Goal: Check status: Check status

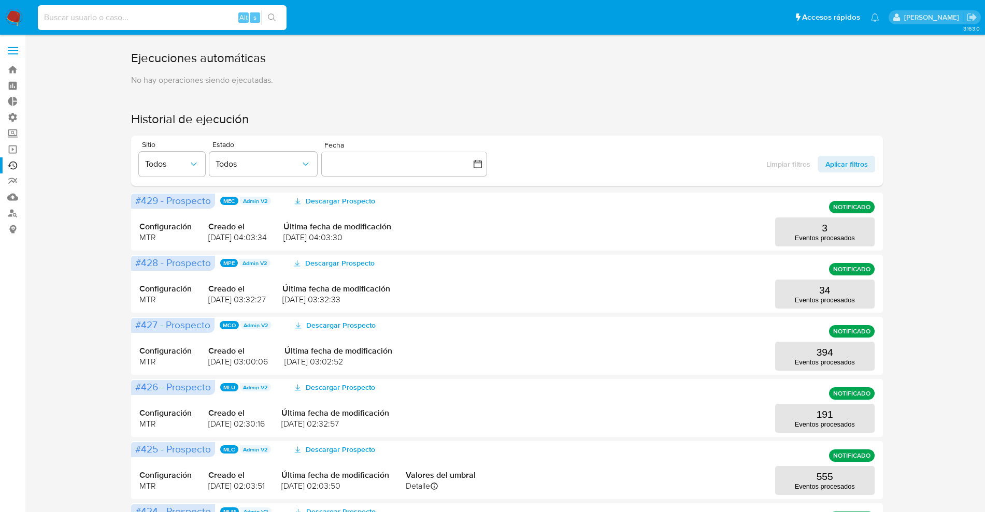
click at [149, 16] on input at bounding box center [162, 17] width 249 height 13
paste input "2150951948"
type input "2150951948"
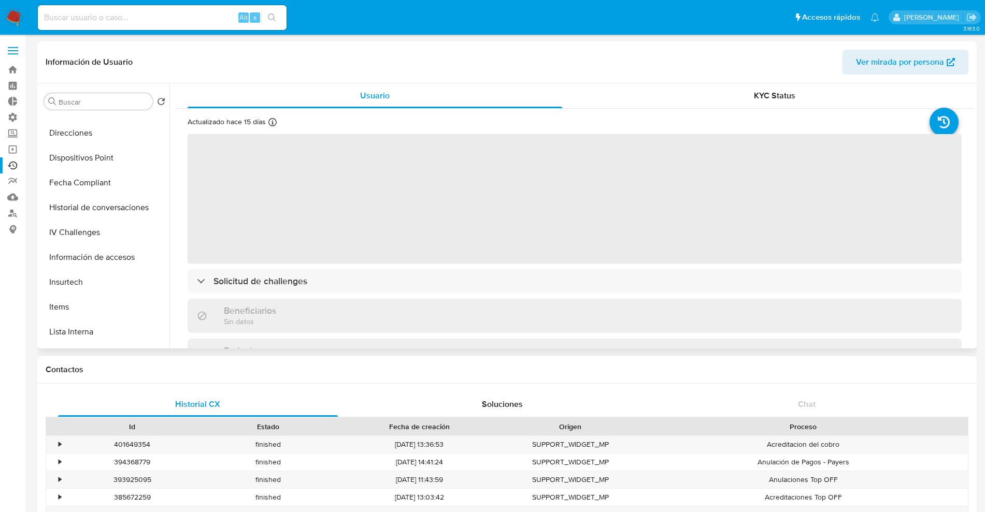
select select "10"
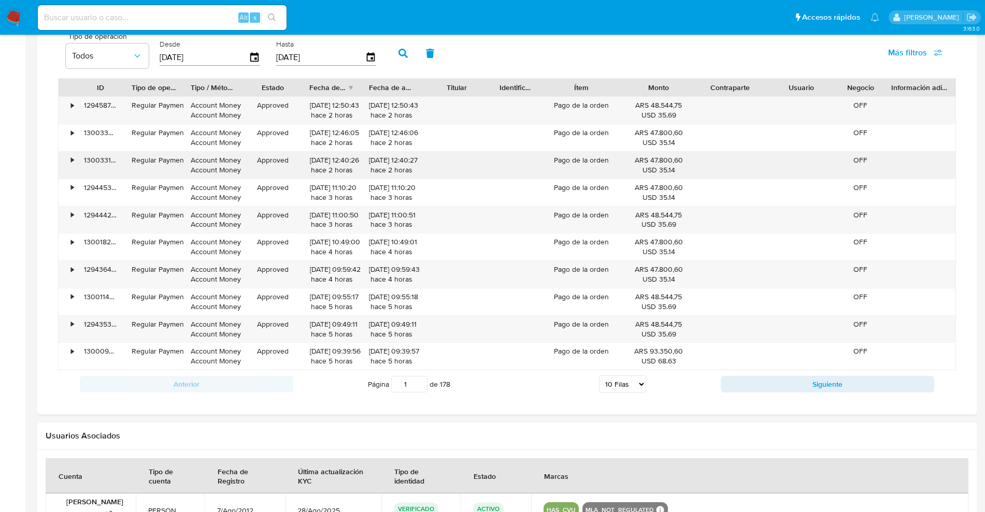
scroll to position [643, 0]
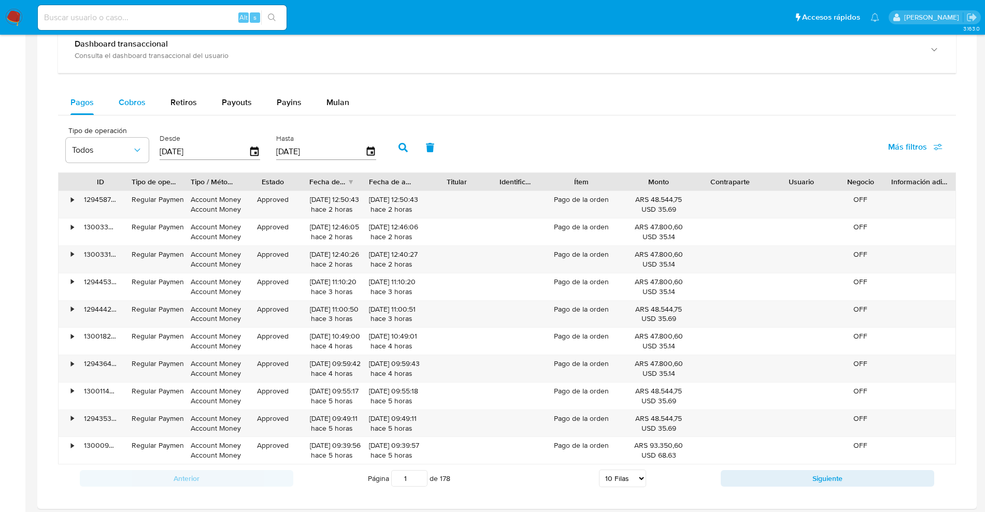
click at [126, 100] on span "Cobros" at bounding box center [132, 102] width 27 height 12
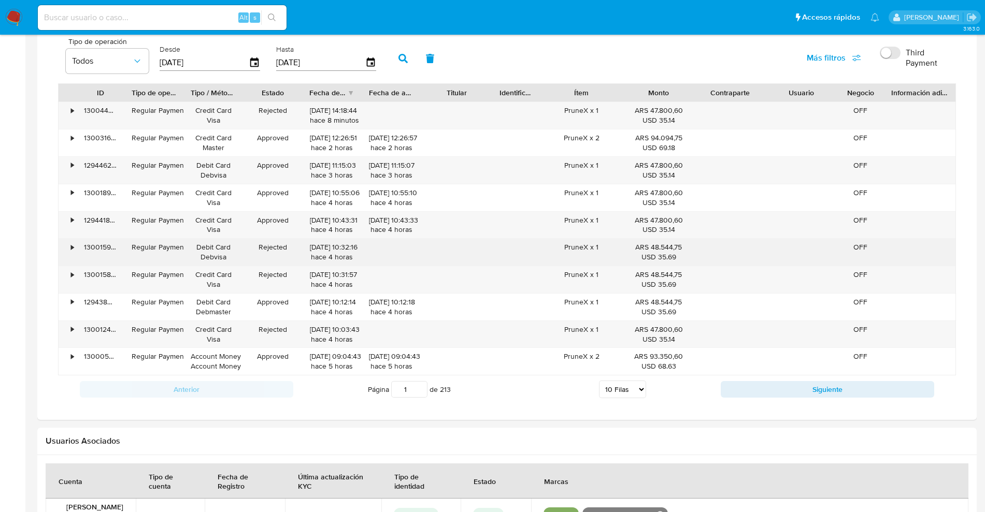
scroll to position [773, 0]
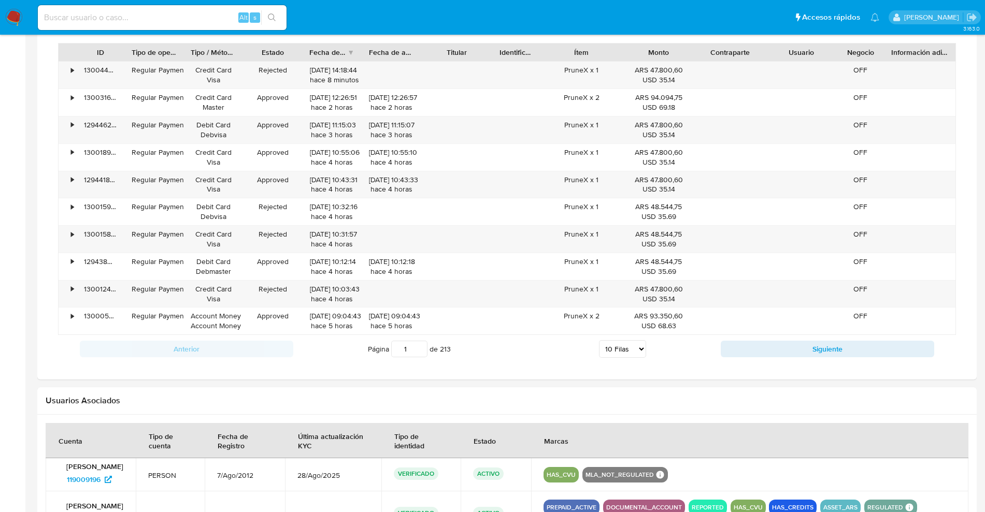
click at [626, 346] on select "5 Filas 10 Filas 20 Filas 25 Filas 50 Filas 100 Filas" at bounding box center [622, 349] width 47 height 18
select select "100"
click at [599, 340] on select "5 Filas 10 Filas 20 Filas 25 Filas 50 Filas 100 Filas" at bounding box center [622, 349] width 47 height 18
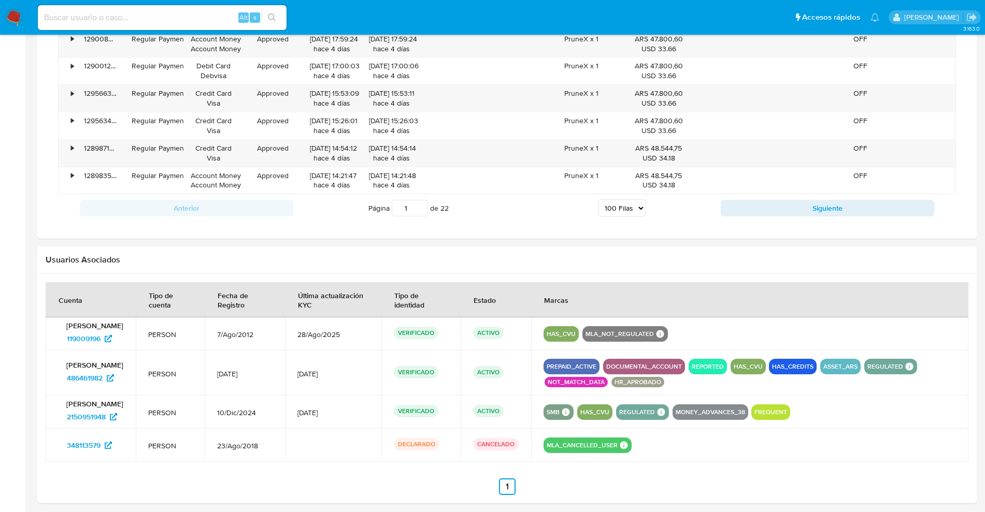
scroll to position [3438, 0]
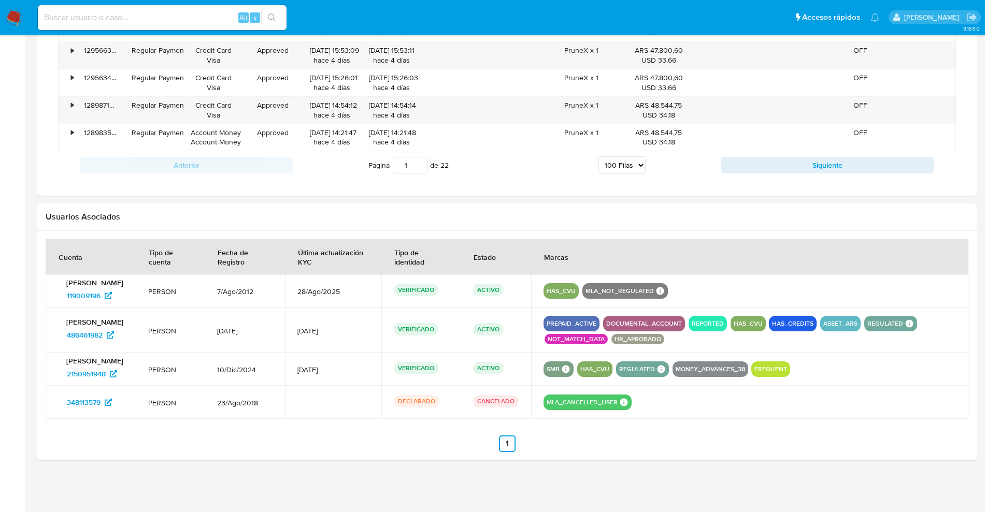
drag, startPoint x: 409, startPoint y: 169, endPoint x: 386, endPoint y: 165, distance: 23.1
click at [386, 165] on span "Página 1 de 22" at bounding box center [408, 165] width 80 height 17
type input "22"
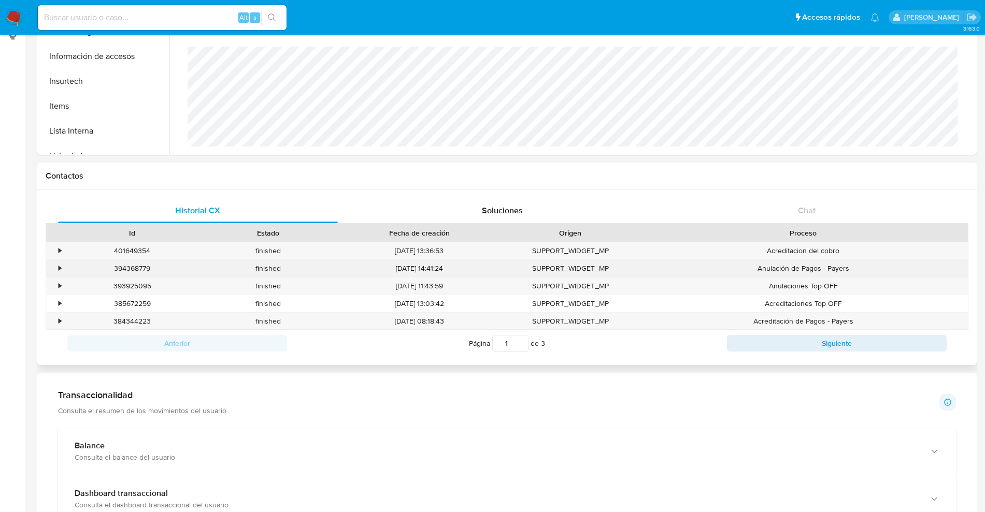
scroll to position [89, 0]
